Goal: Information Seeking & Learning: Check status

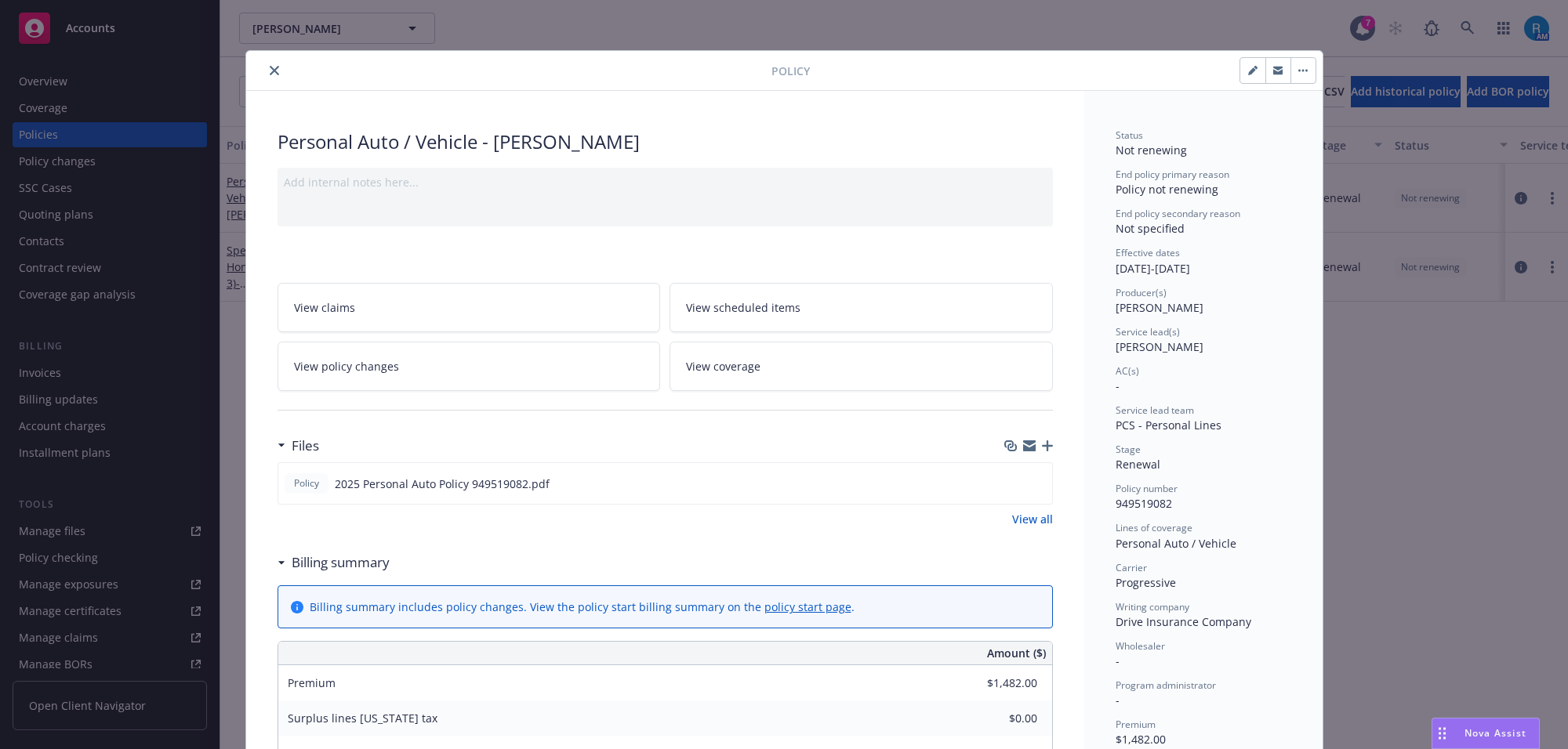
click at [265, 70] on button "close" at bounding box center [274, 70] width 19 height 19
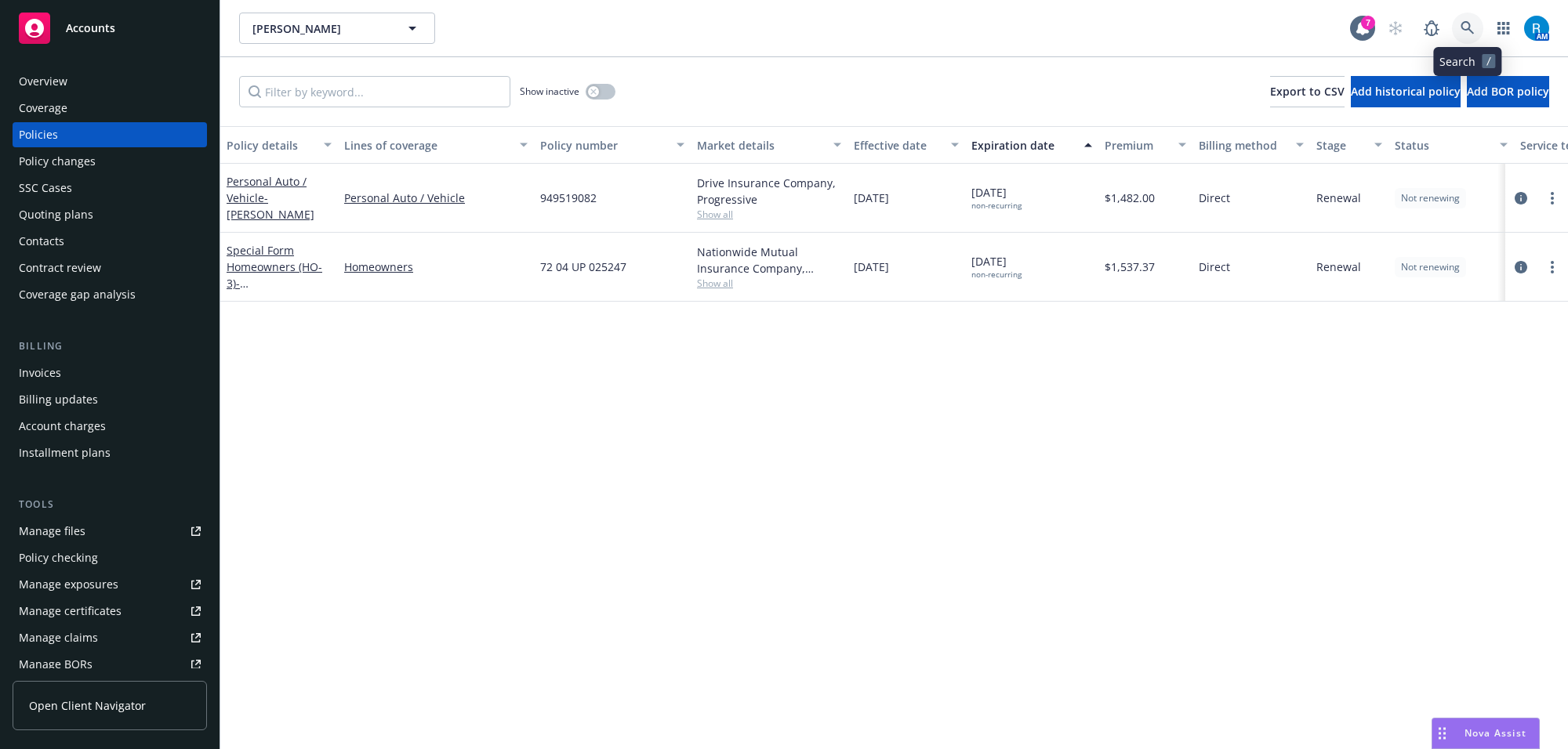
click at [1459, 17] on link at bounding box center [1468, 29] width 32 height 32
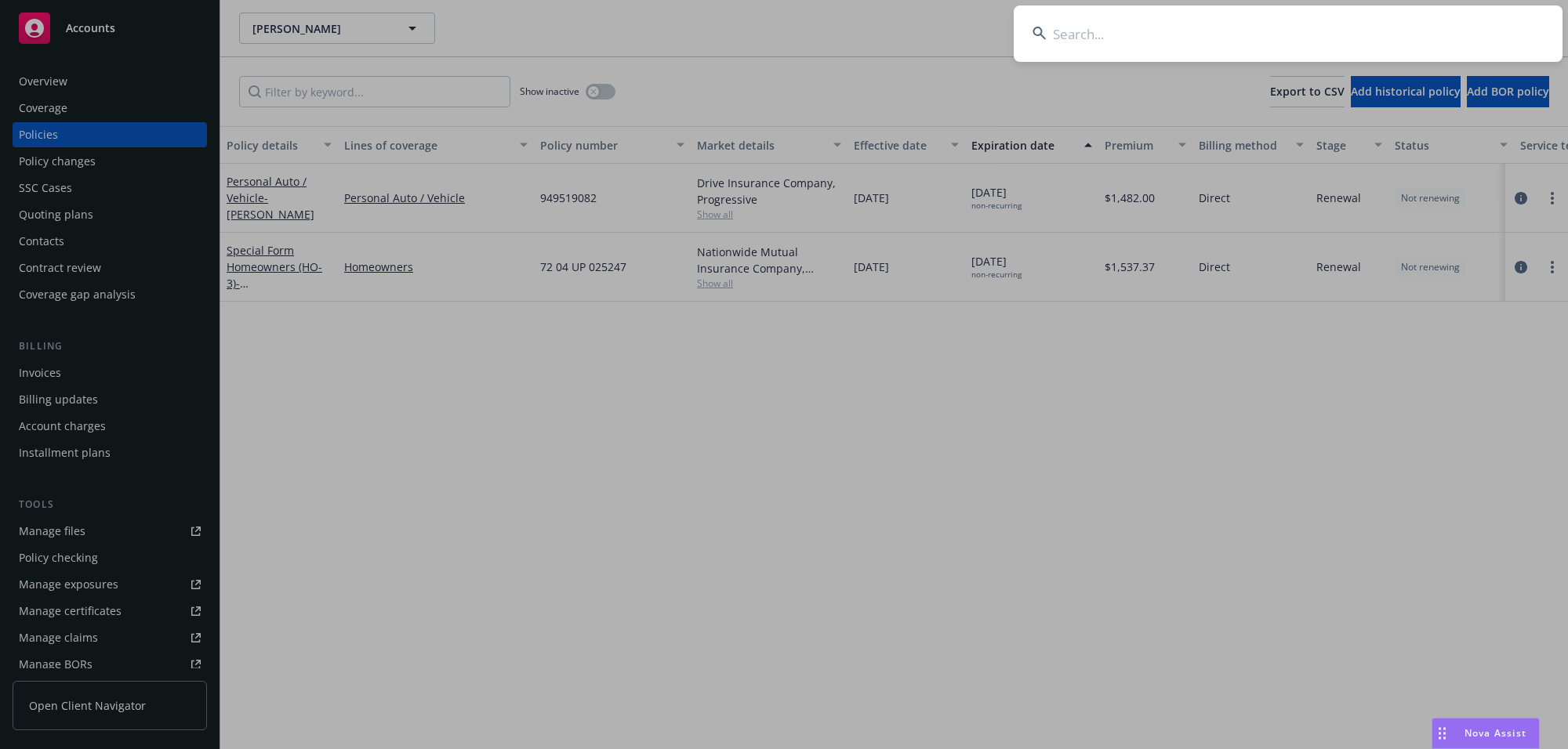
type input "[PERSON_NAME] & [PERSON_NAME]"
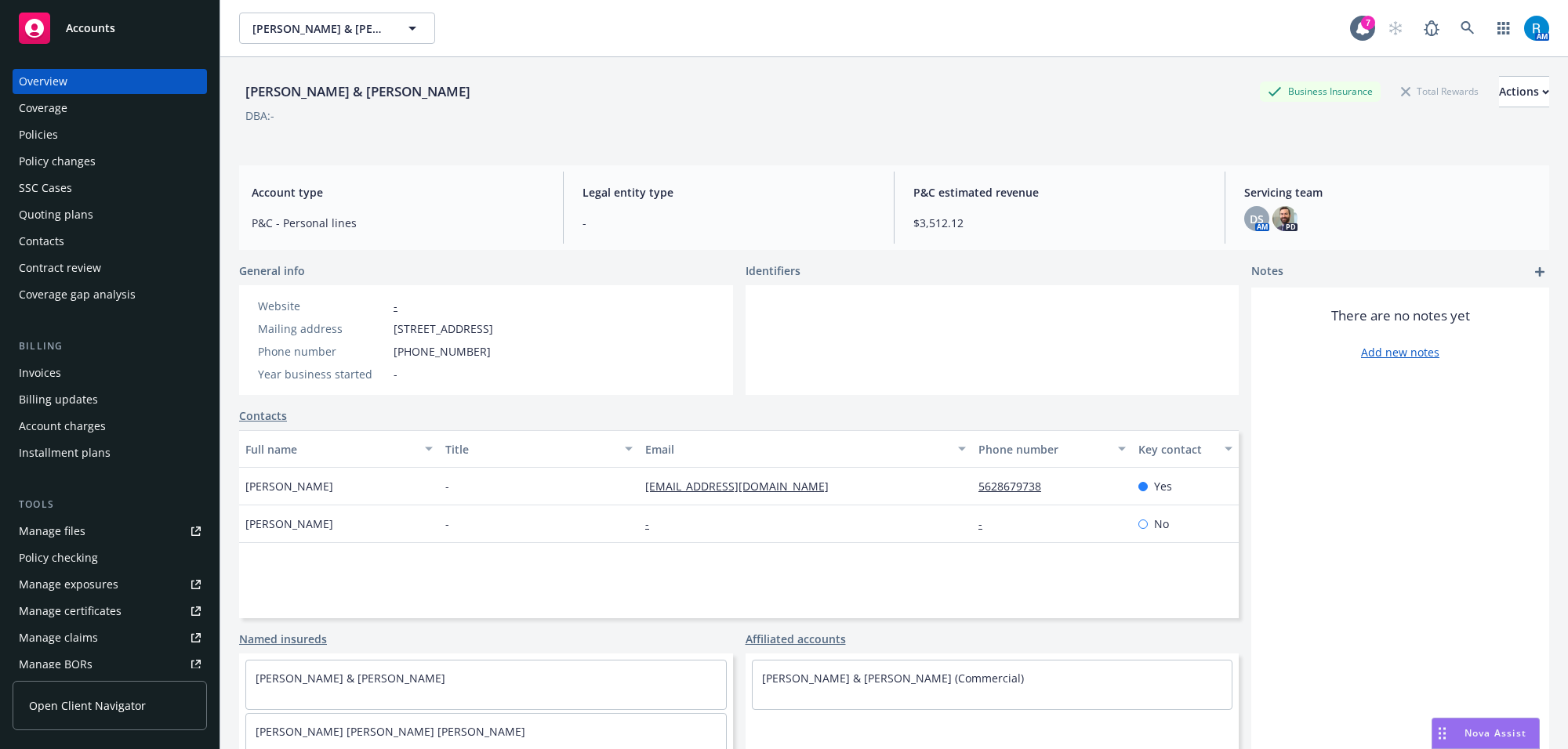
click at [110, 138] on div "Policies" at bounding box center [109, 134] width 182 height 25
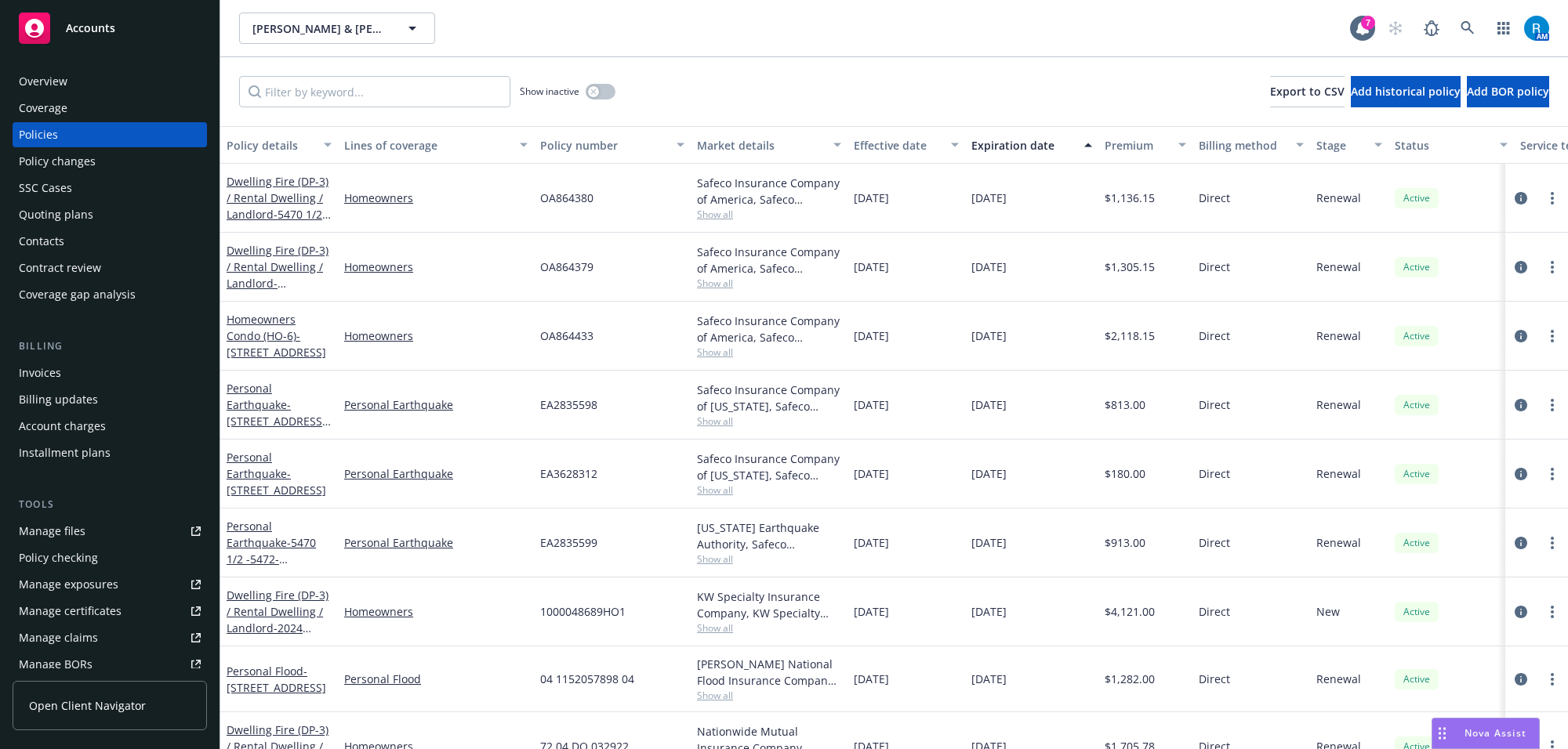
click at [569, 196] on span "OA864380" at bounding box center [567, 197] width 54 height 17
copy span "OA864380"
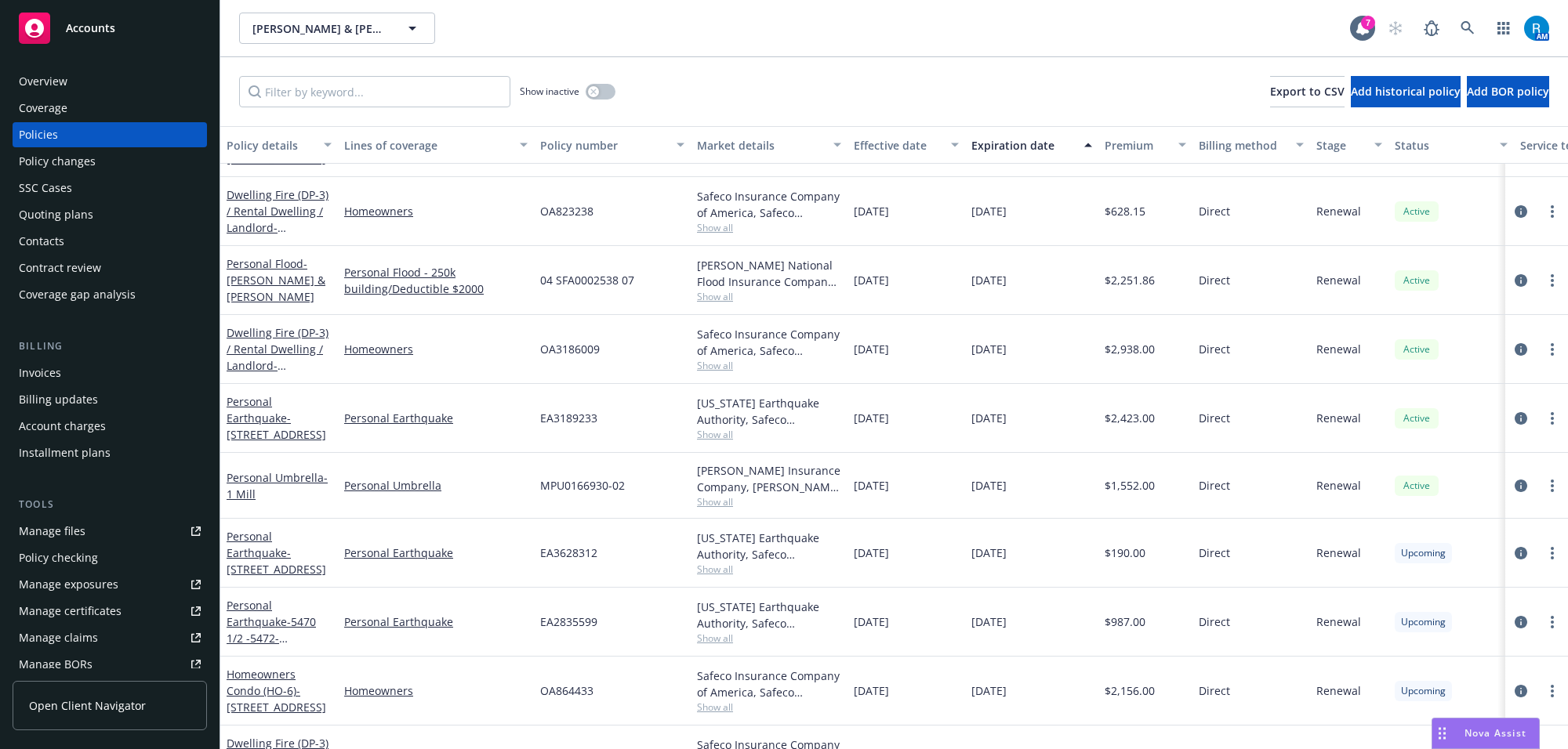
scroll to position [808, 0]
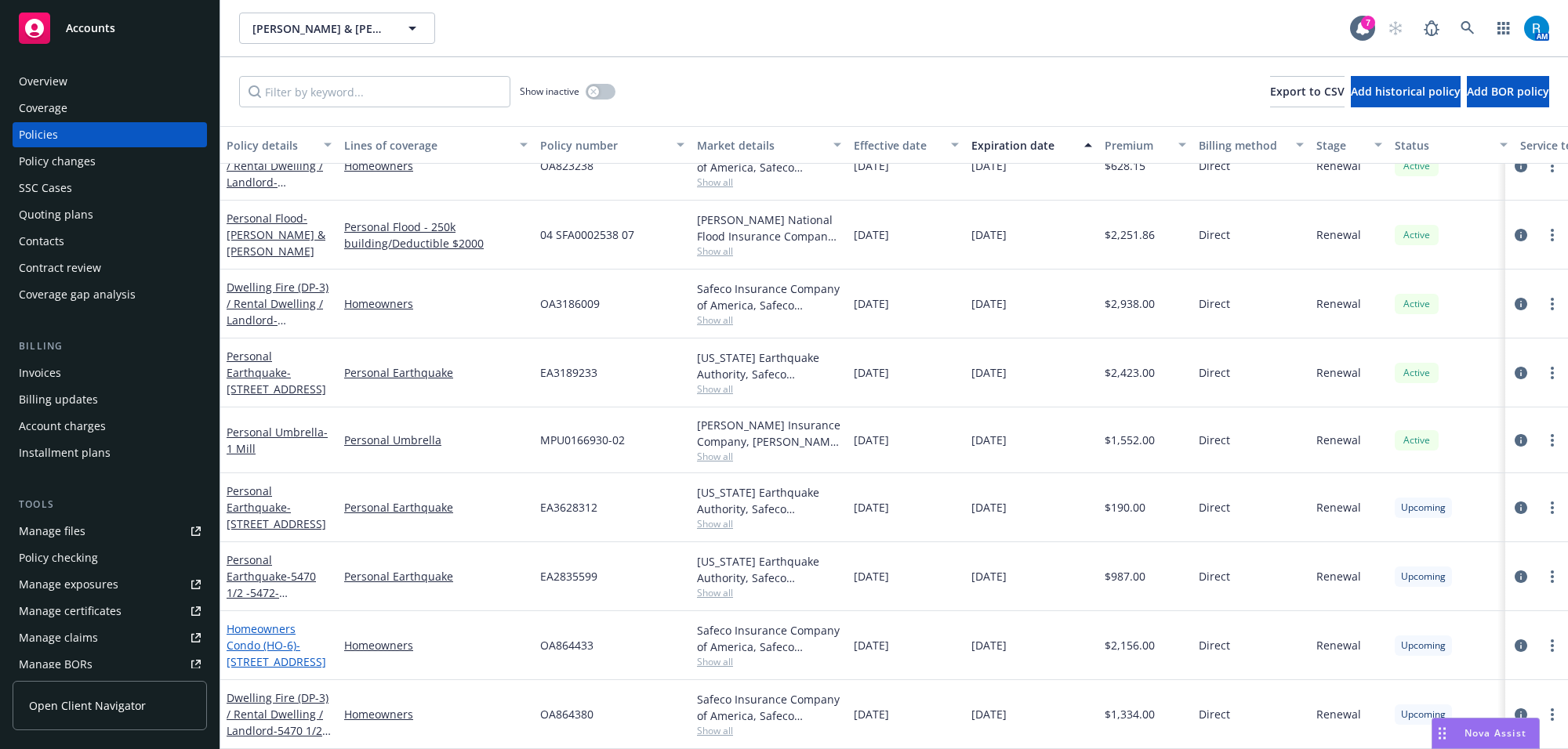
click at [282, 624] on link "Homeowners Condo (HO-6) - [STREET_ADDRESS]" at bounding box center [276, 646] width 99 height 48
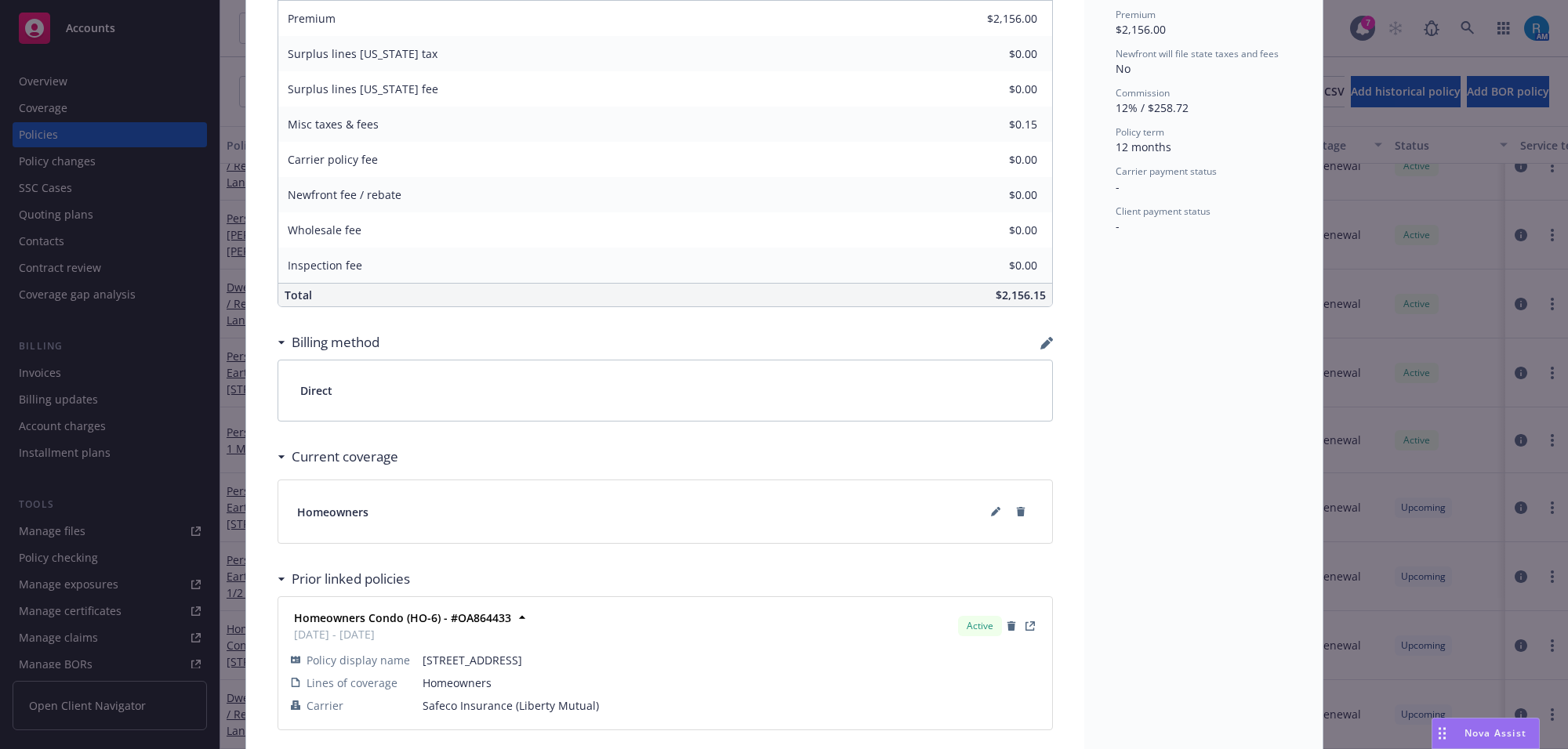
scroll to position [737, 0]
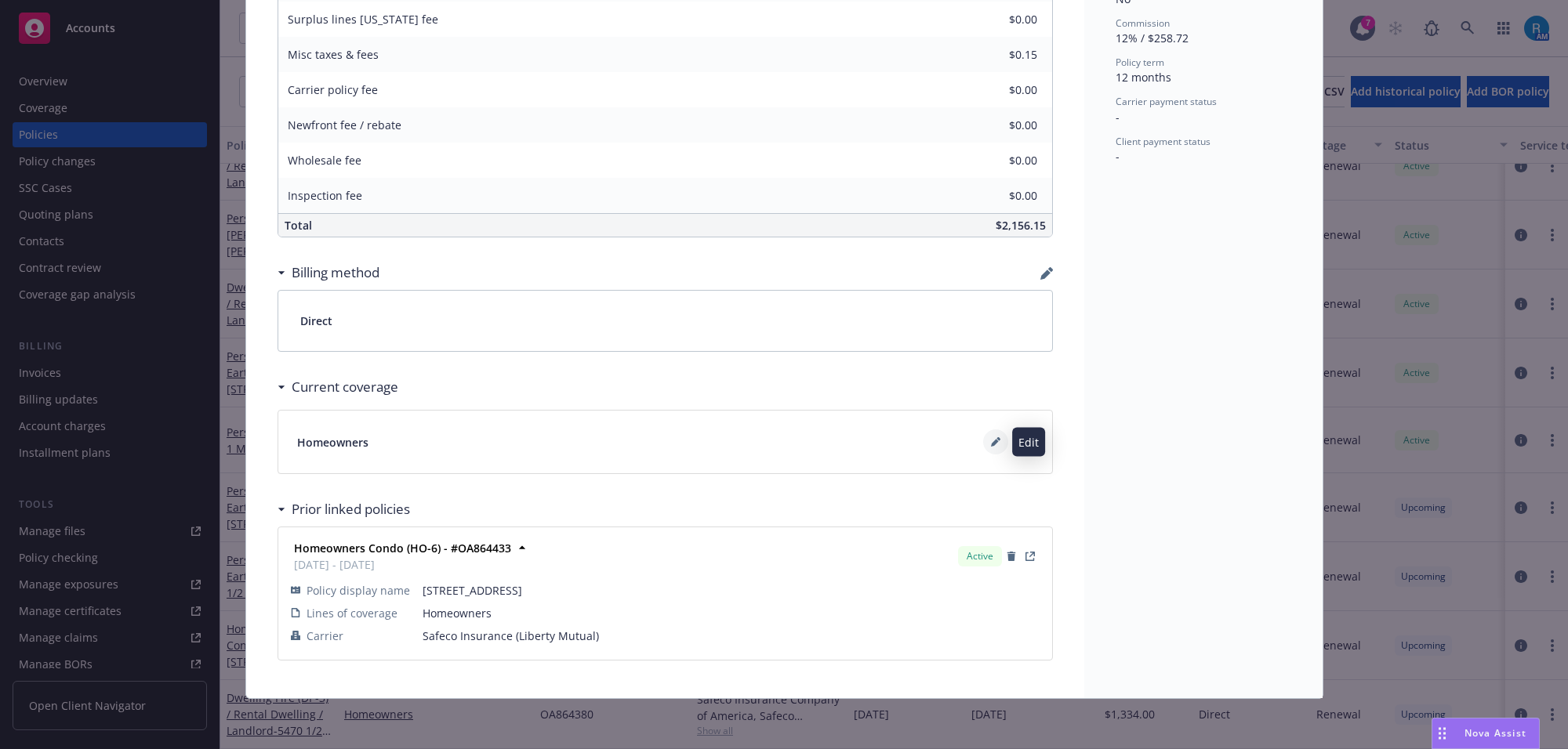
click at [991, 438] on icon at bounding box center [995, 441] width 9 height 9
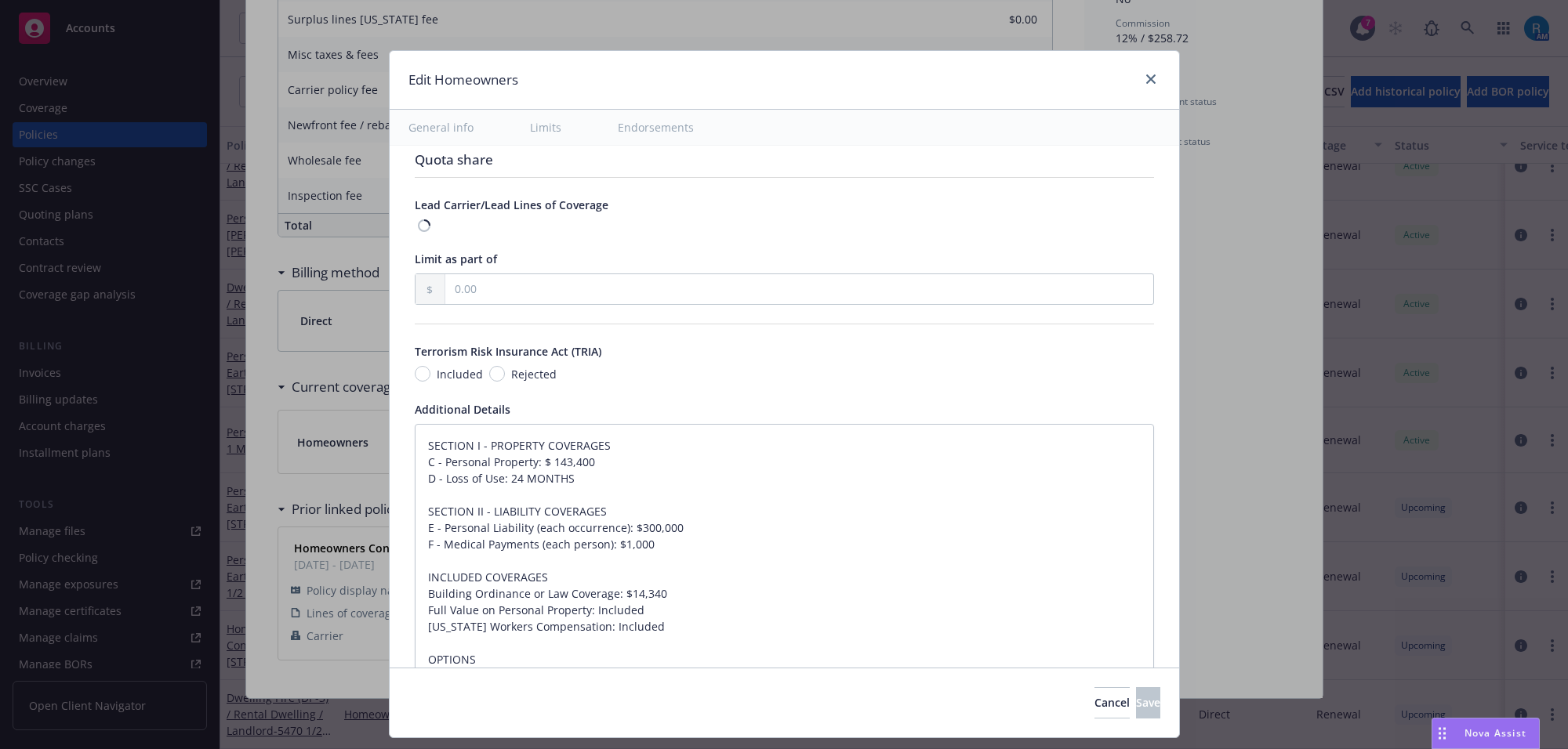
type textarea "x"
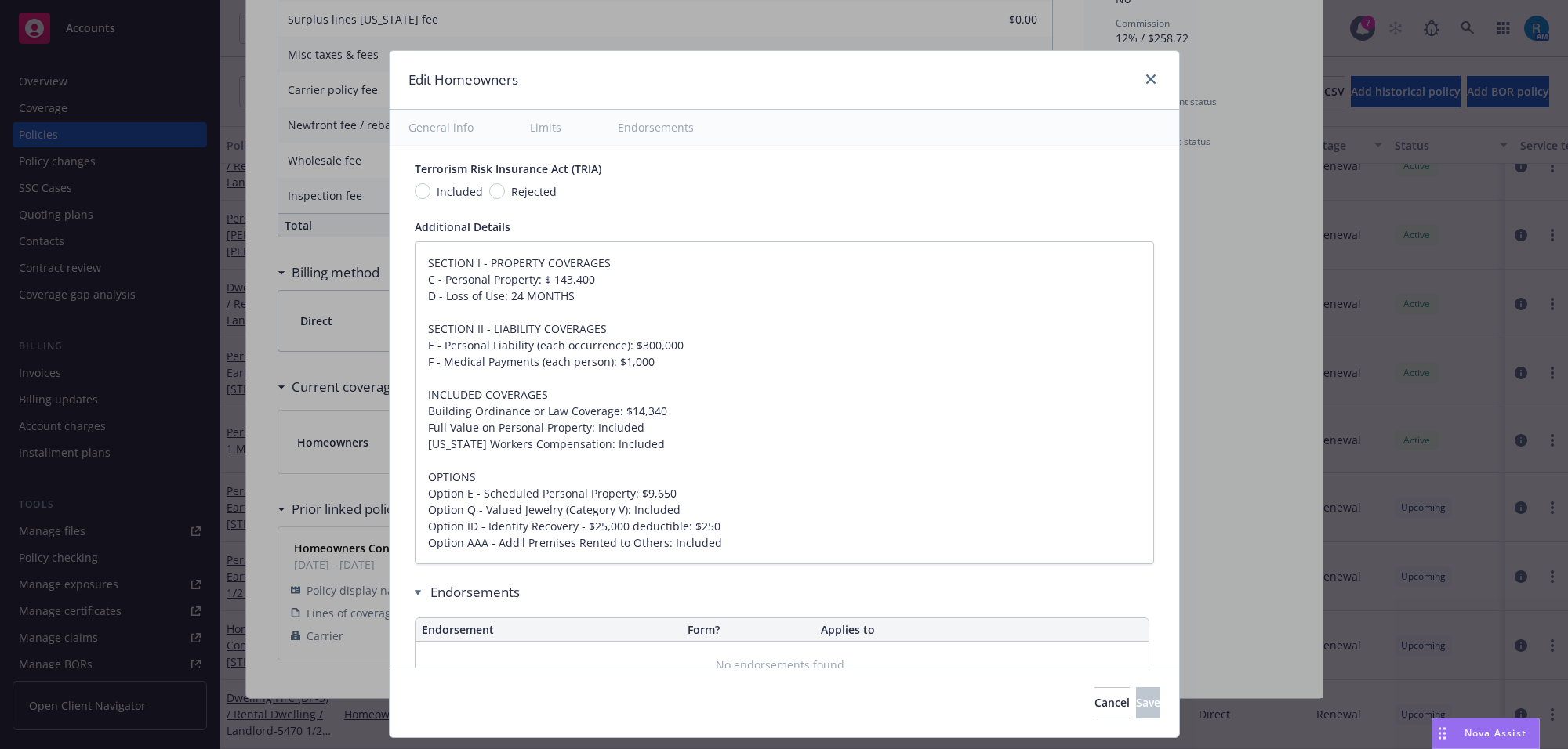
scroll to position [1085, 0]
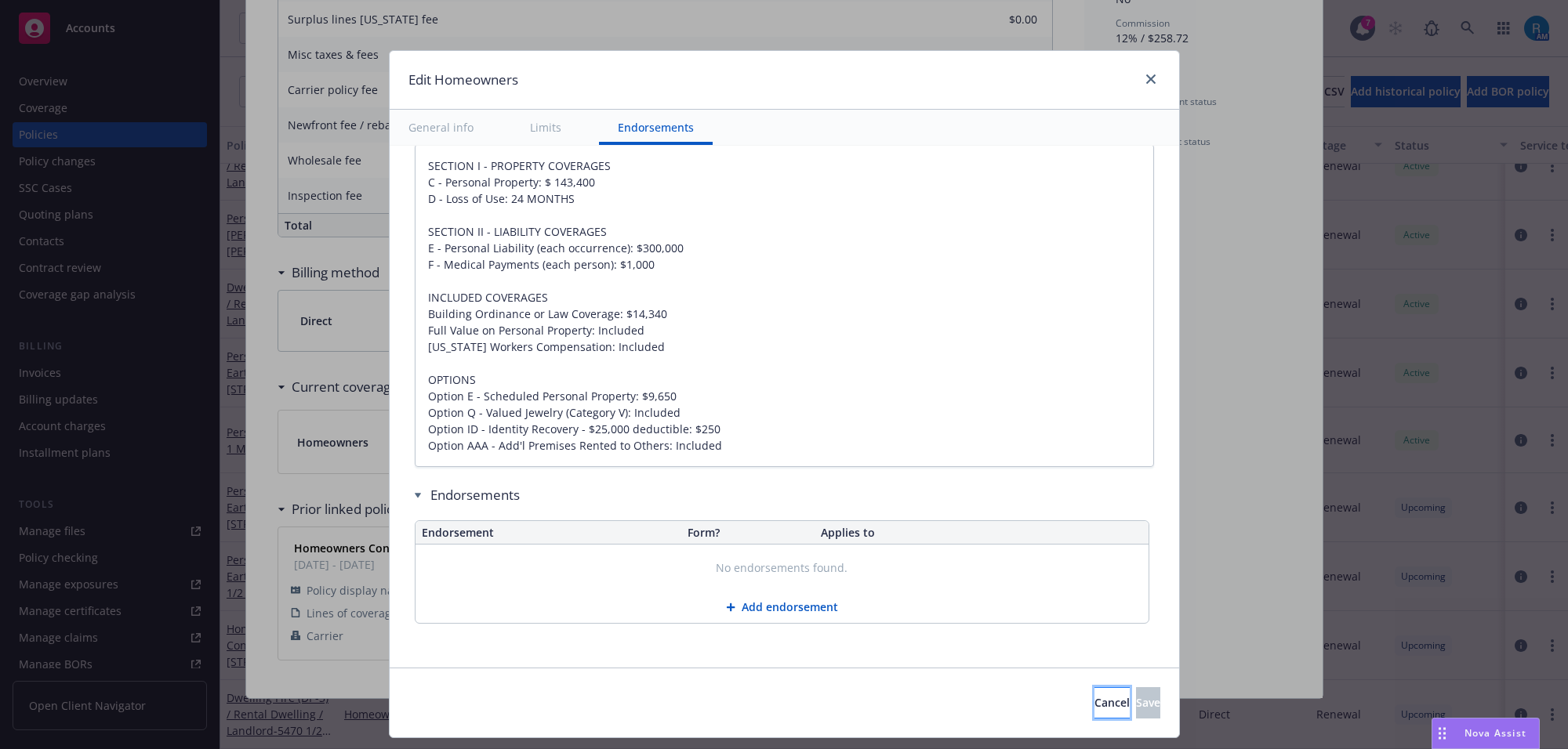
click at [1095, 704] on span "Cancel" at bounding box center [1112, 702] width 36 height 15
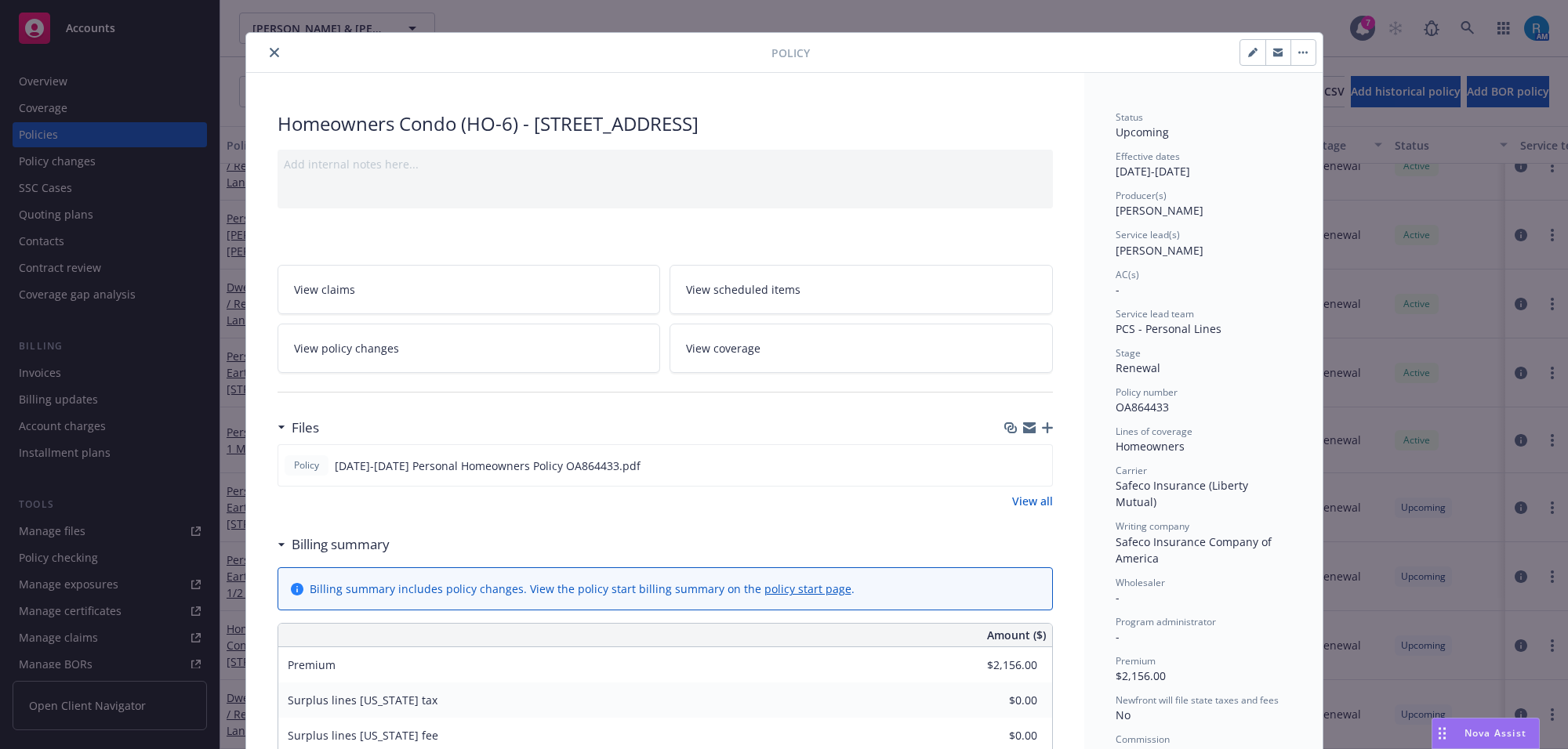
scroll to position [0, 0]
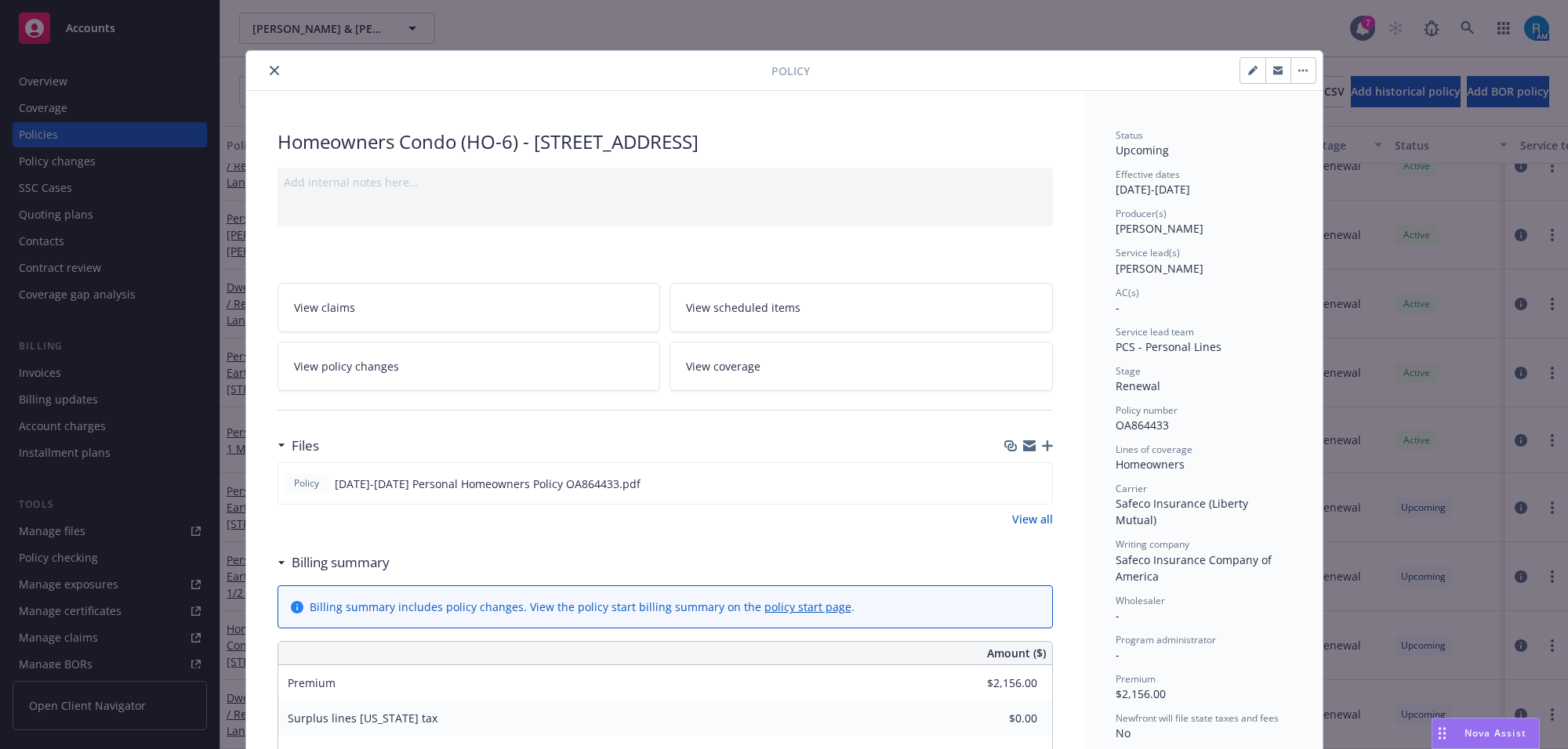
click at [270, 72] on icon "close" at bounding box center [274, 69] width 9 height 9
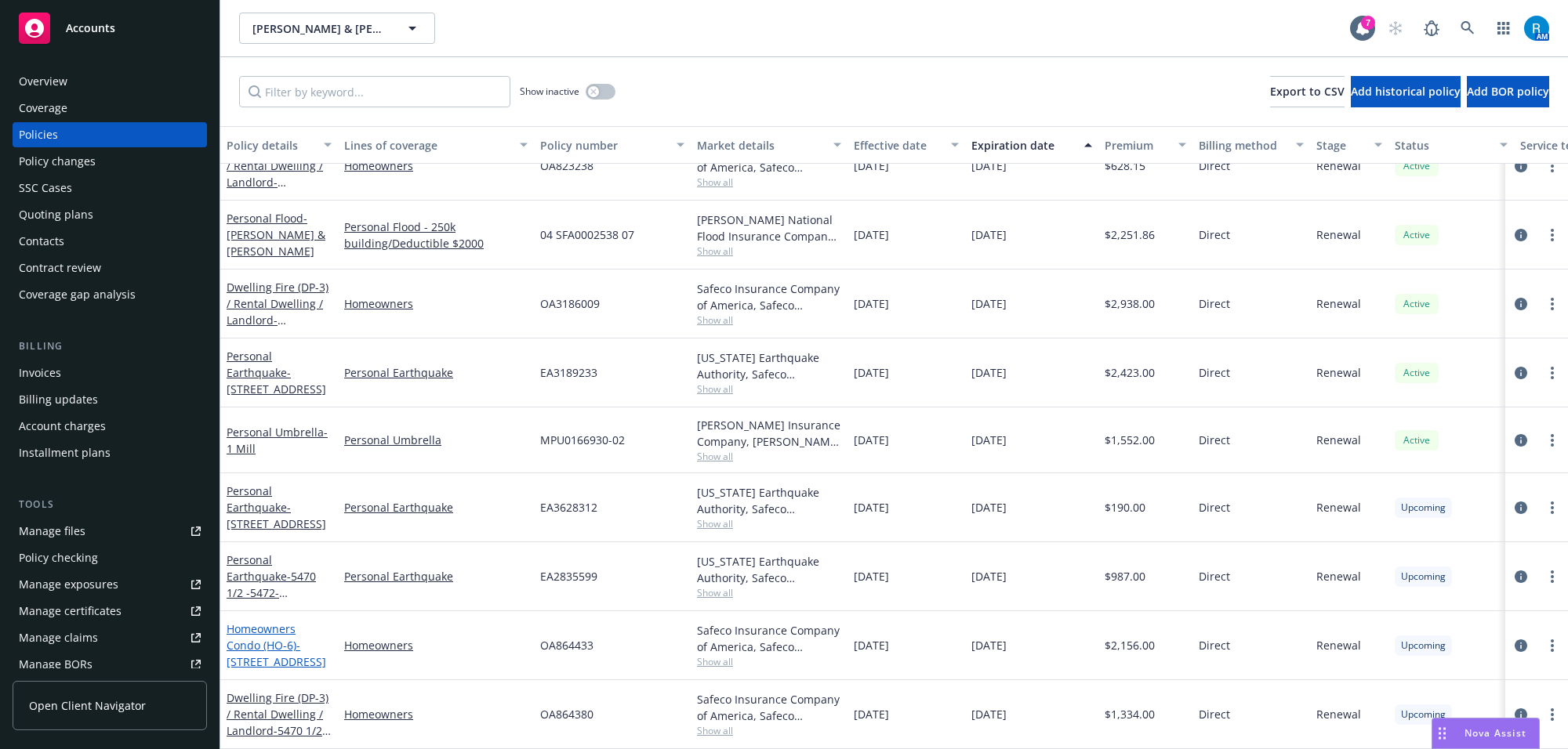
click at [247, 622] on link "Homeowners Condo (HO-6) - [STREET_ADDRESS]" at bounding box center [276, 646] width 99 height 48
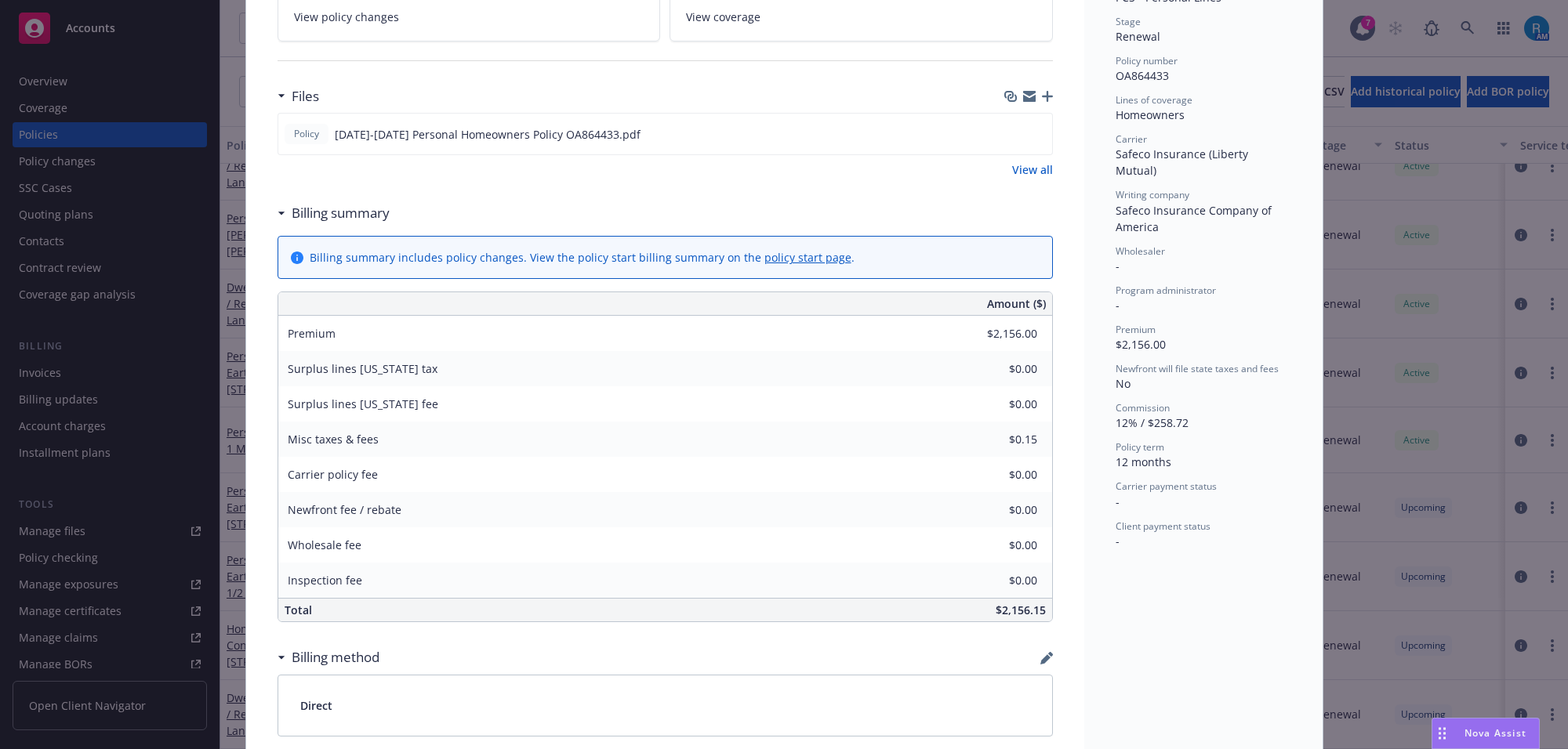
scroll to position [98, 0]
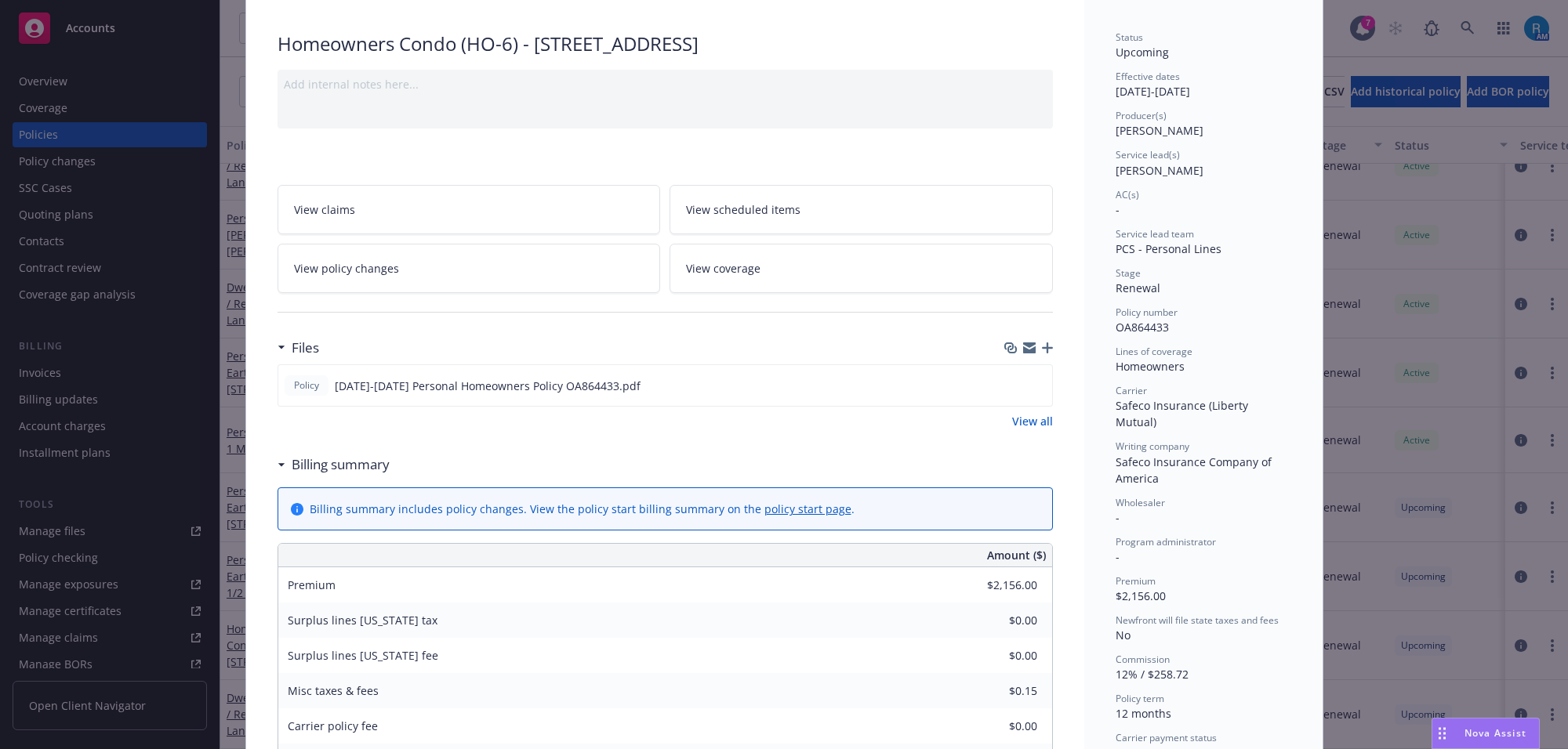
click at [1016, 424] on link "View all" at bounding box center [1032, 421] width 41 height 17
